Goal: Manage account settings

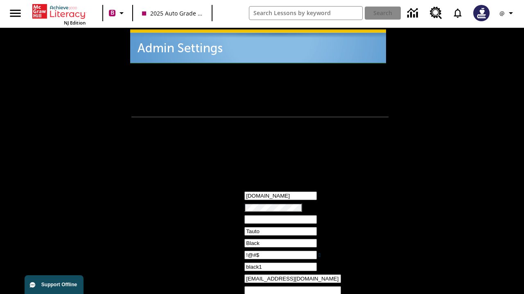
type input "!@#$"
click at [507, 13] on icon "Profile/Settings" at bounding box center [511, 13] width 10 height 10
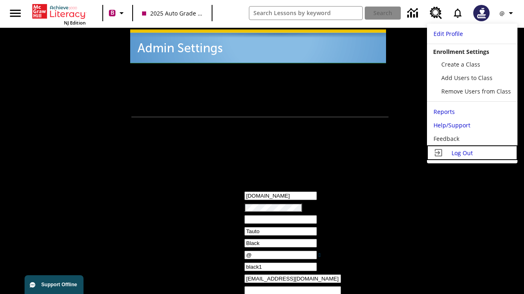
click at [472, 153] on span "Log Out" at bounding box center [461, 153] width 21 height 8
